Goal: Navigation & Orientation: Find specific page/section

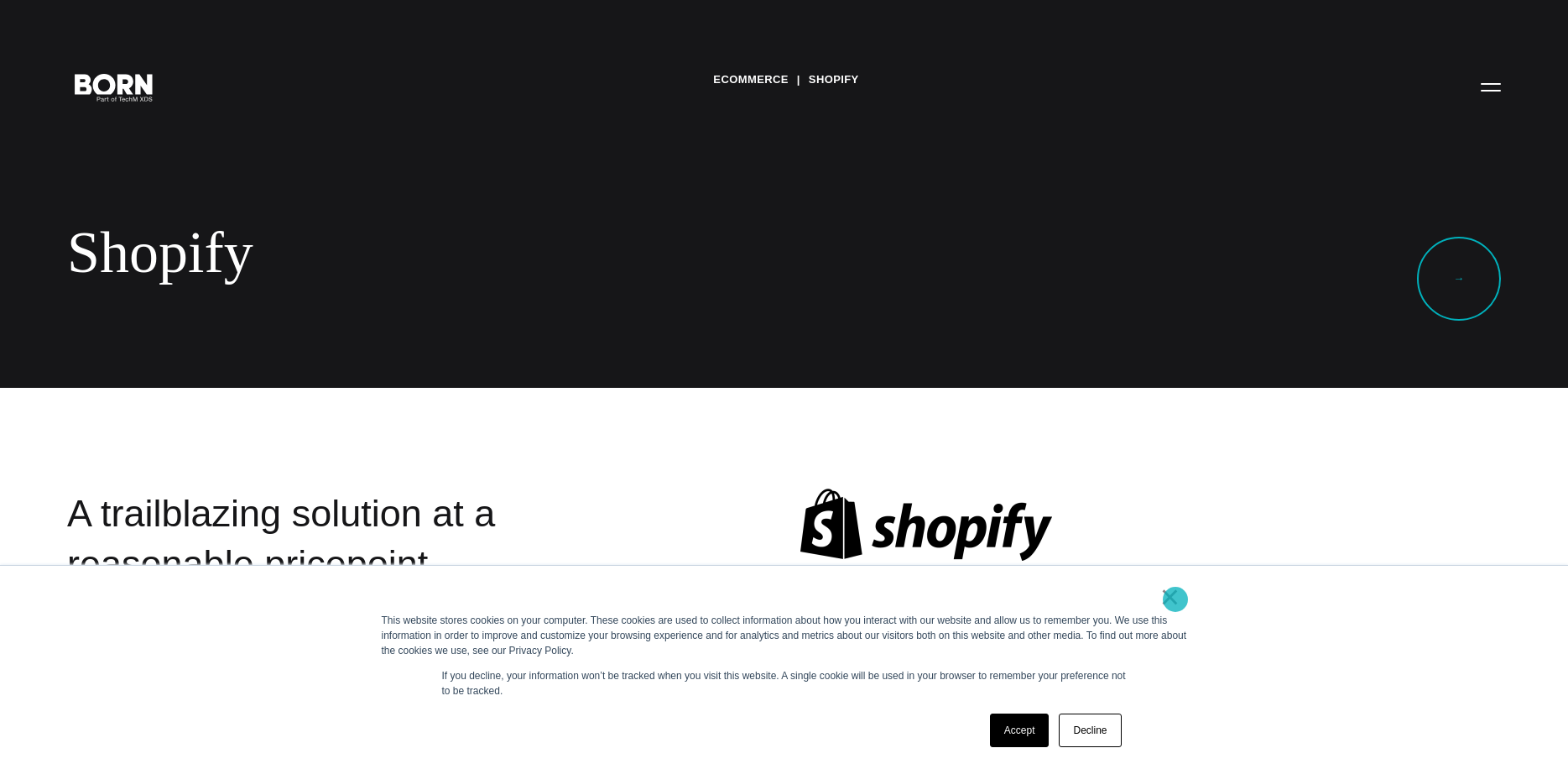
click at [1175, 599] on link "×" at bounding box center [1170, 597] width 20 height 15
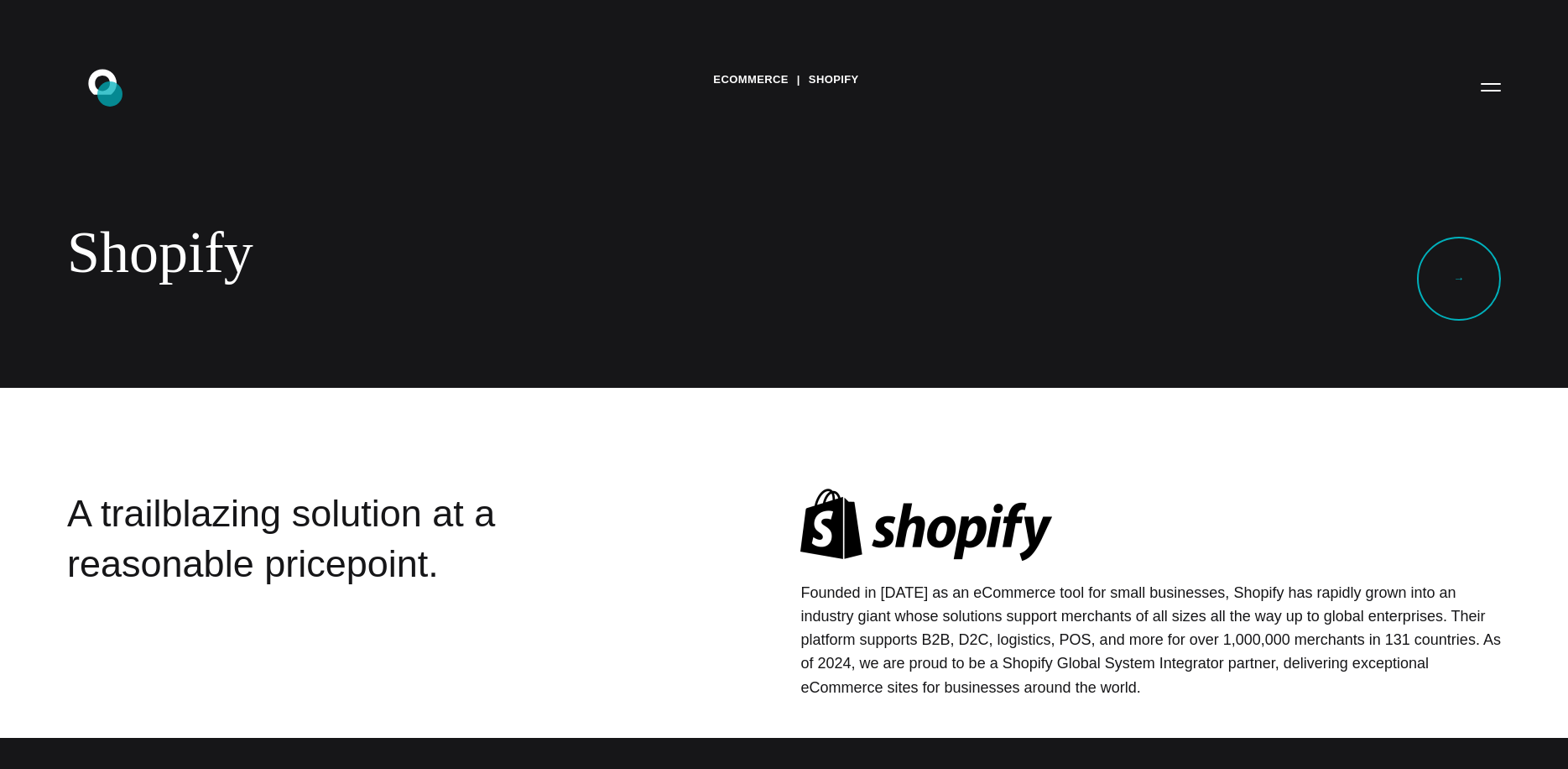
click at [110, 94] on icon ".st0{display:none;} .st1{display:inline;} .st2{font-family:'HelveticaNeue-Mediu…" at bounding box center [114, 86] width 107 height 44
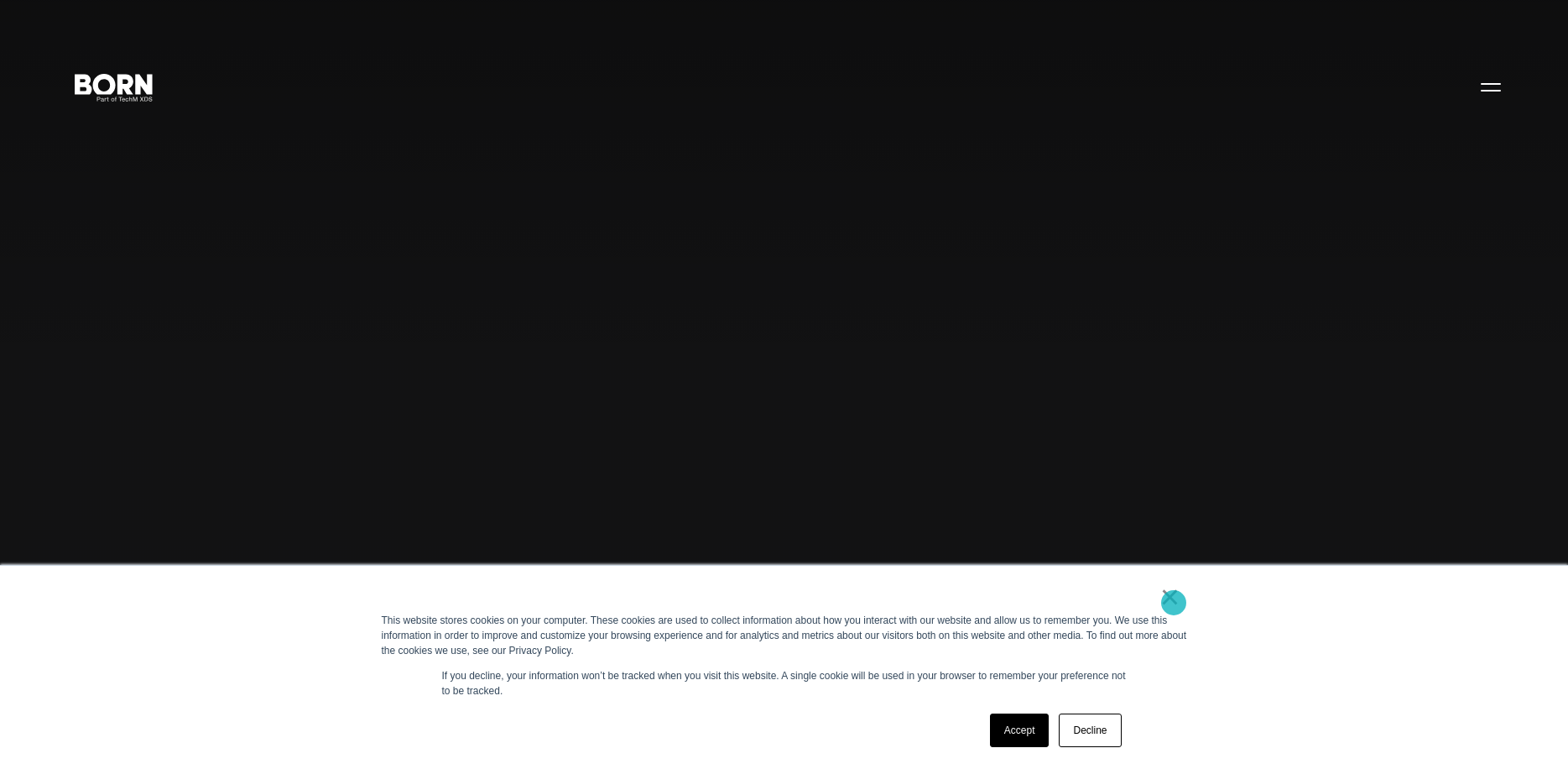
click at [1173, 603] on link "×" at bounding box center [1170, 597] width 20 height 15
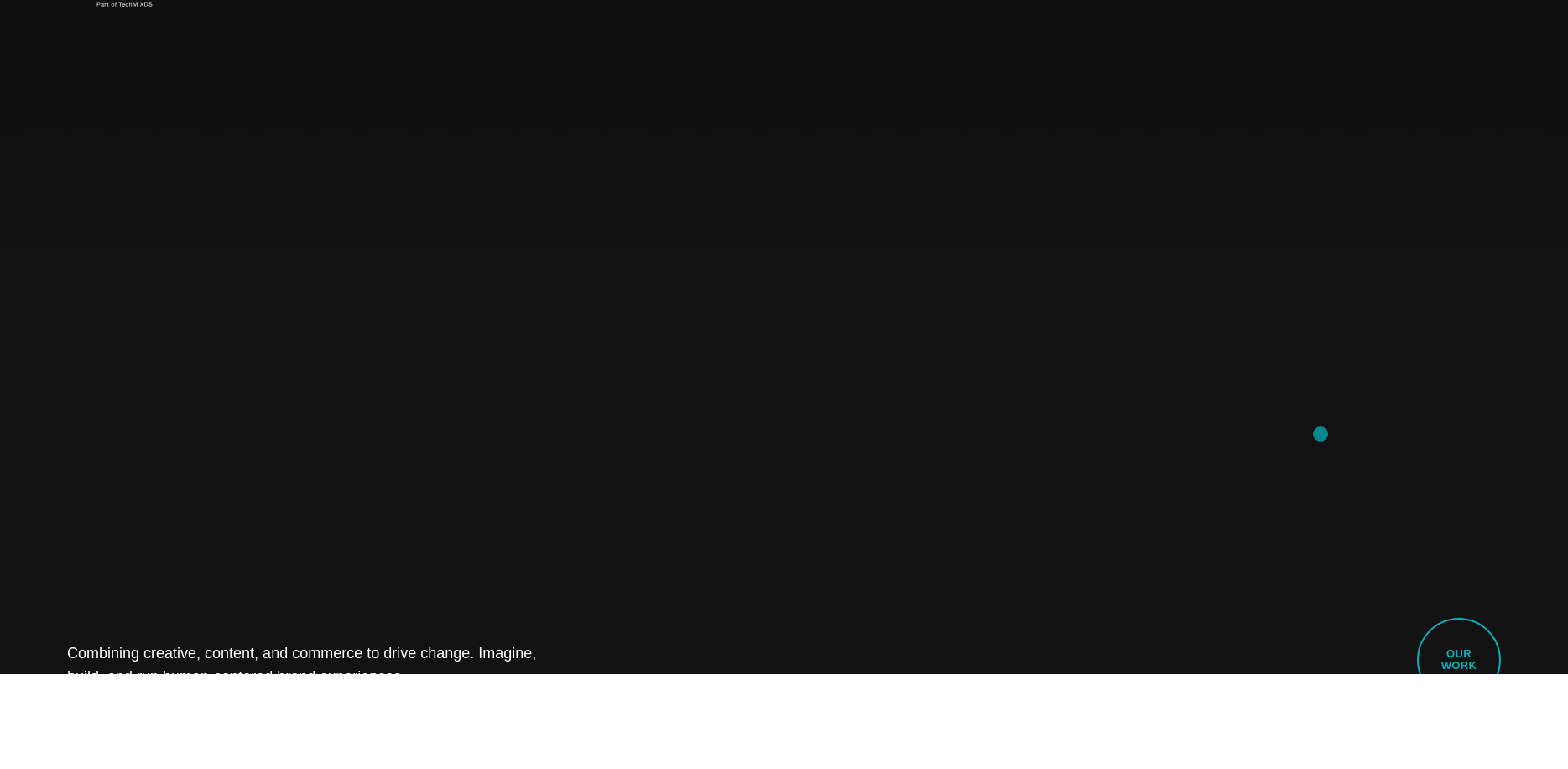
scroll to position [93, 0]
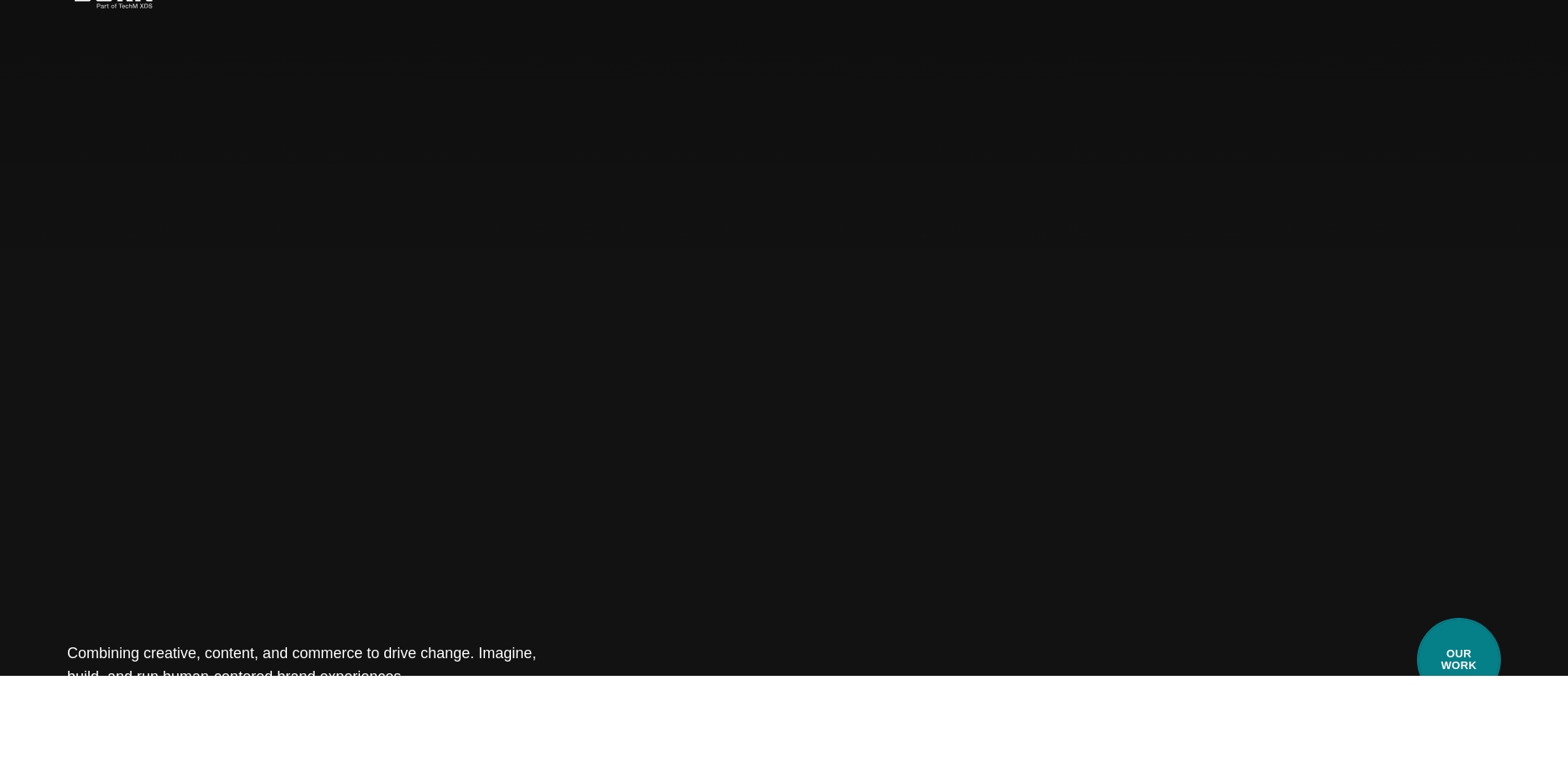
click at [1482, 644] on link "Our Work" at bounding box center [1459, 660] width 84 height 84
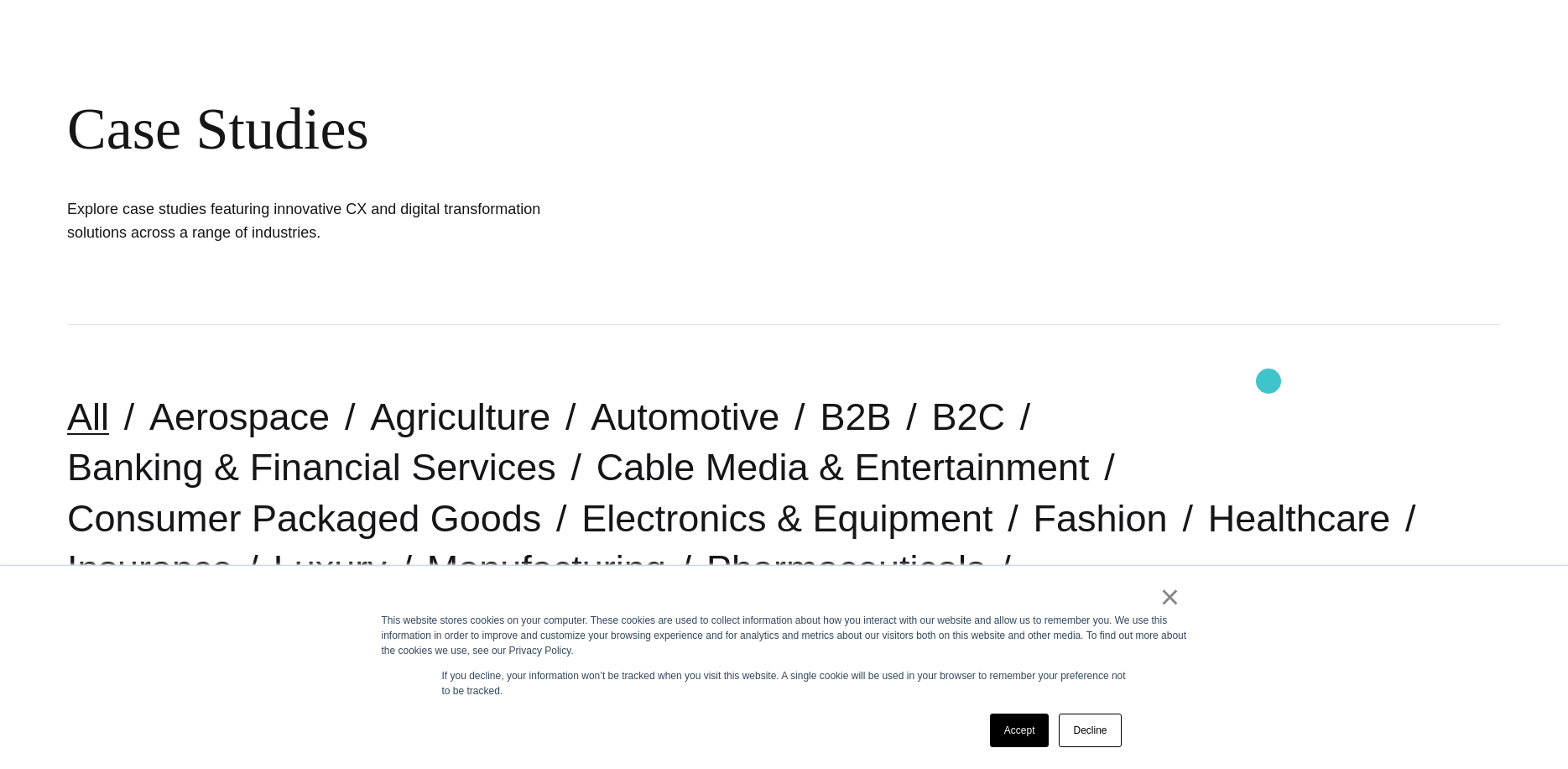
scroll to position [197, 0]
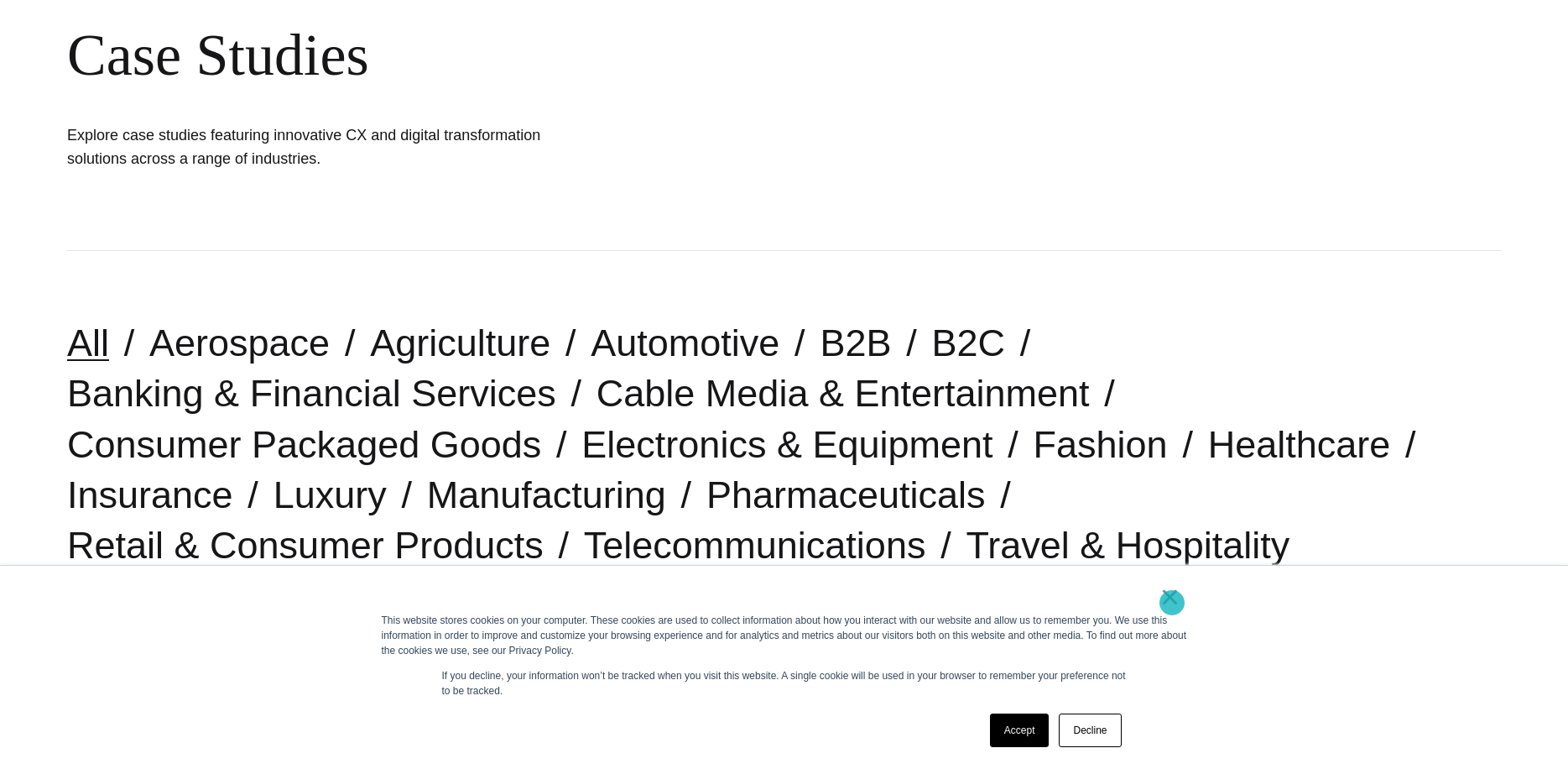
click at [1172, 603] on link "×" at bounding box center [1170, 597] width 20 height 15
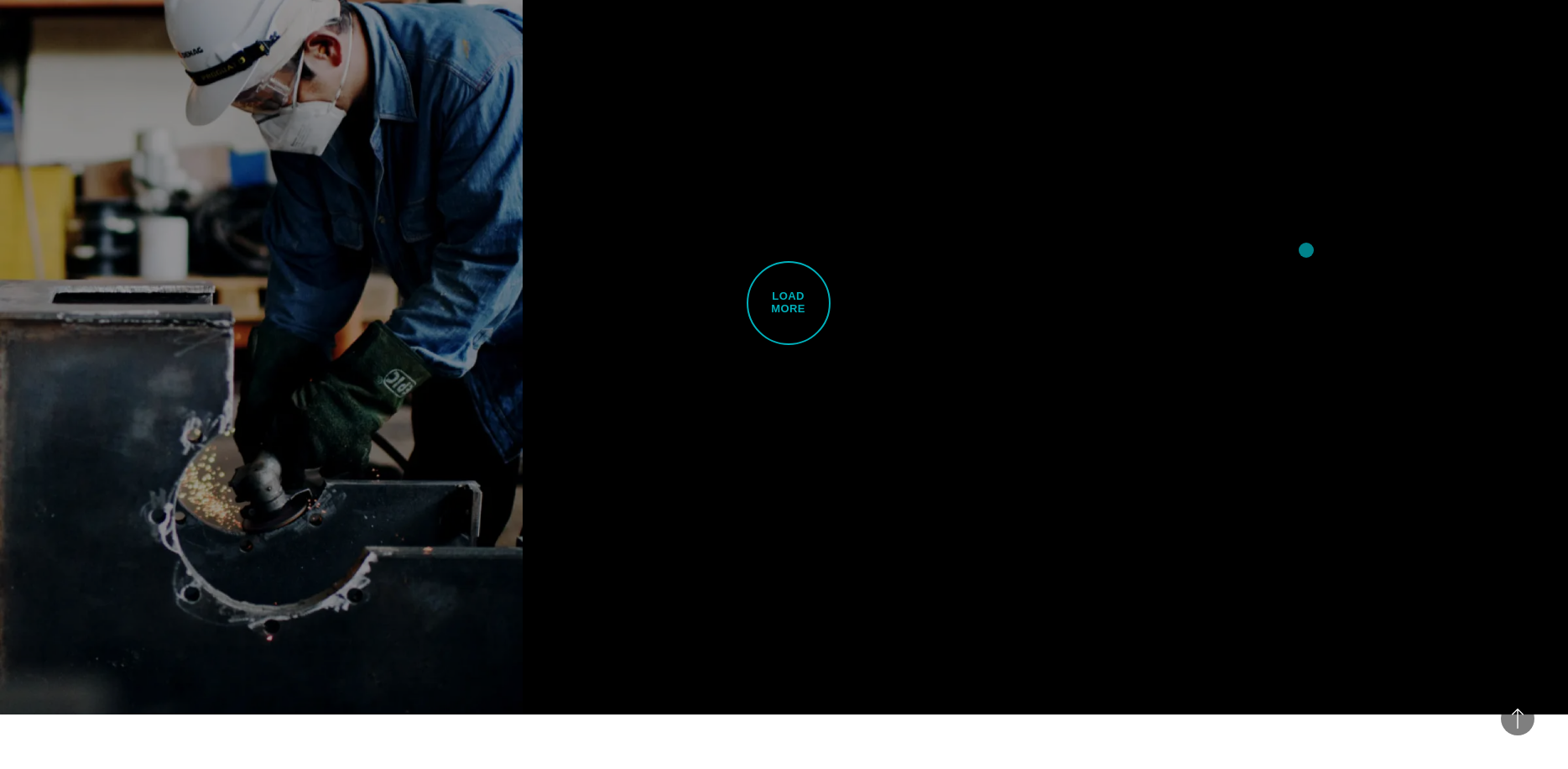
scroll to position [5158, 0]
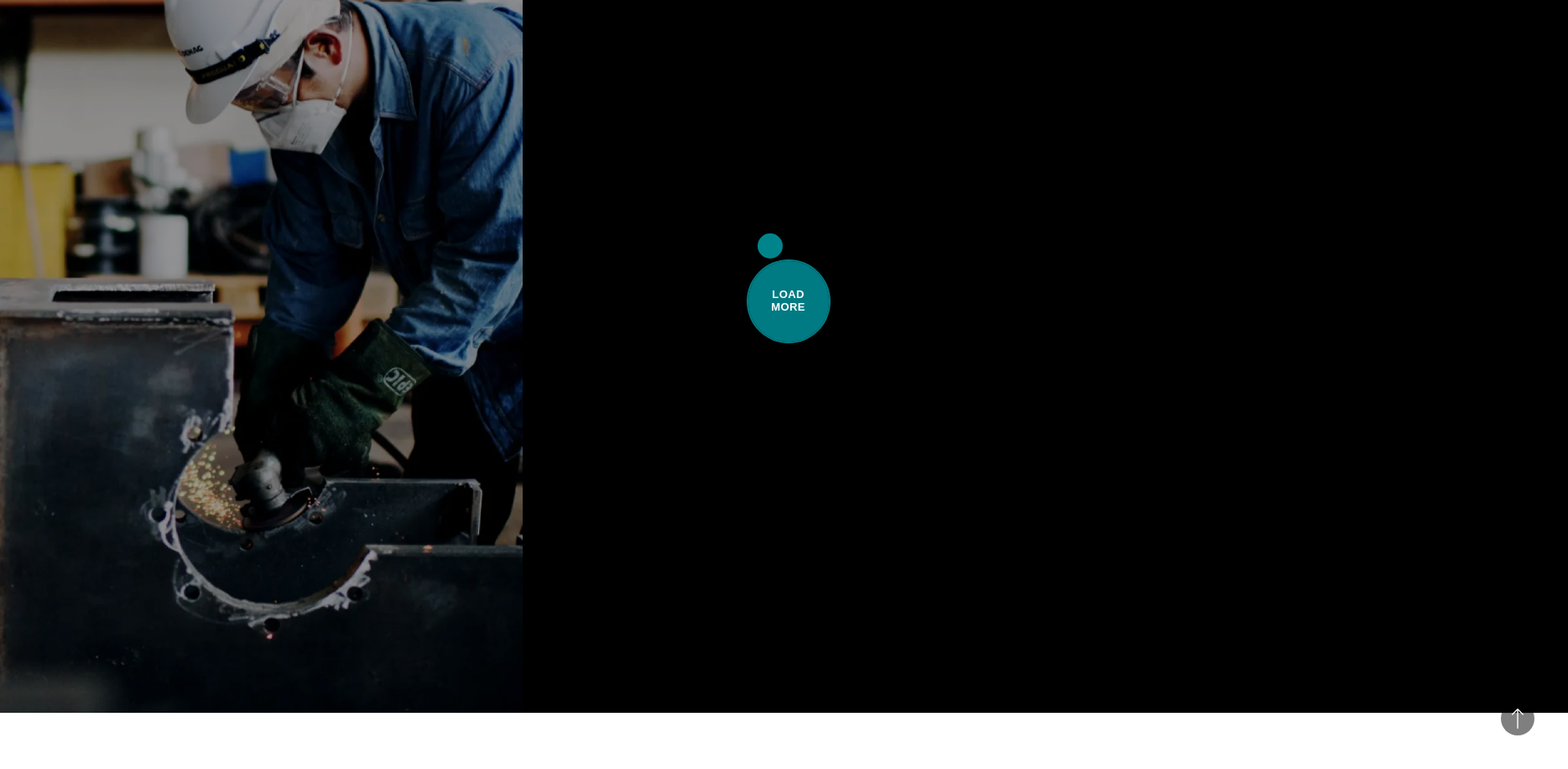
click at [771, 259] on span "Load More" at bounding box center [789, 301] width 84 height 84
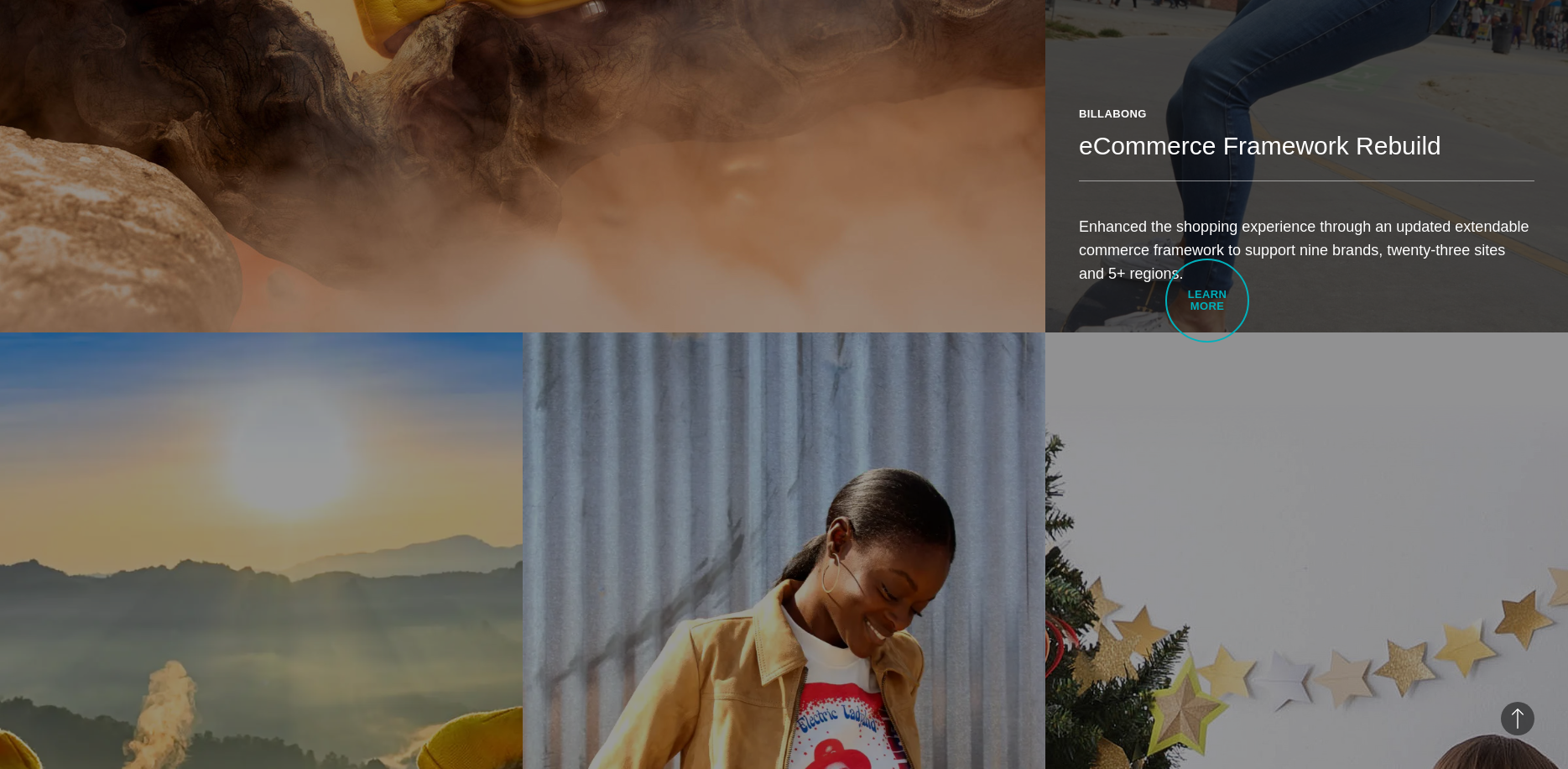
scroll to position [0, 0]
